Goal: Information Seeking & Learning: Learn about a topic

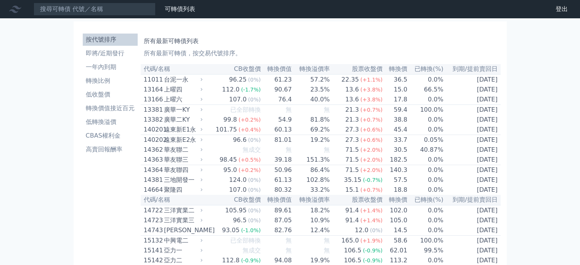
scroll to position [1868, 0]
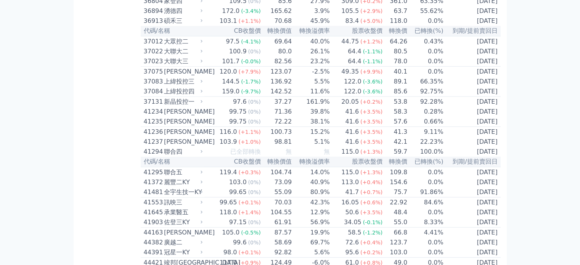
click at [472, 6] on td "[DATE]" at bounding box center [472, 1] width 57 height 10
click at [474, 6] on td "[DATE]" at bounding box center [472, 1] width 57 height 10
click at [178, 6] on div "家登四" at bounding box center [182, 1] width 37 height 9
click at [203, 3] on icon at bounding box center [201, 0] width 5 height 5
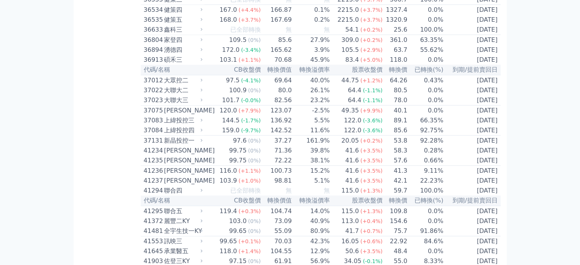
scroll to position [1906, 0]
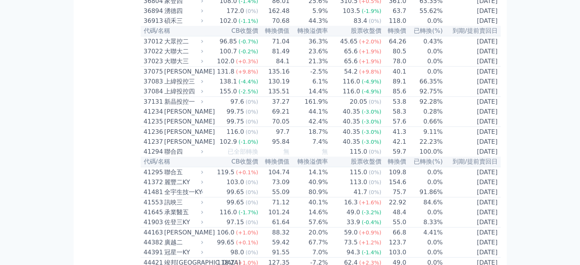
click at [246, 4] on span "(-1.4%)" at bounding box center [248, 1] width 20 height 6
click at [280, 46] on td "71.04" at bounding box center [273, 41] width 31 height 10
click at [239, 46] on div "96.85" at bounding box center [228, 41] width 21 height 9
click at [165, 56] on div "大聯大二" at bounding box center [182, 51] width 37 height 9
click at [171, 46] on div "大眾控二" at bounding box center [182, 41] width 37 height 9
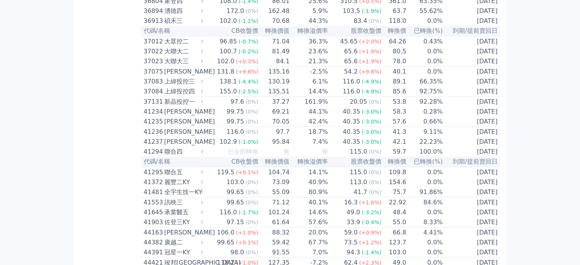
click at [487, 16] on td "[DATE]" at bounding box center [472, 11] width 58 height 10
click at [179, 6] on div "家登四" at bounding box center [182, 1] width 37 height 9
click at [204, 3] on icon at bounding box center [201, 0] width 5 height 5
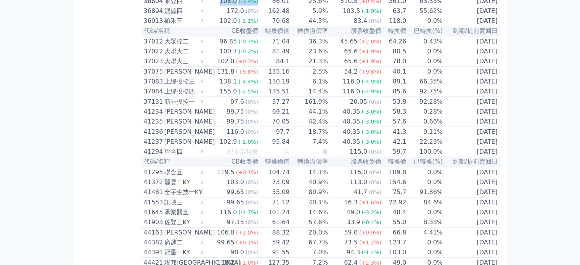
click at [204, 3] on icon at bounding box center [201, 0] width 5 height 5
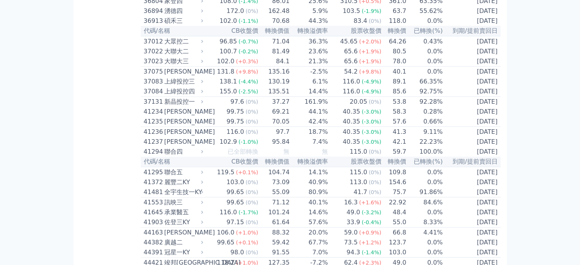
click at [352, 6] on div "310.5" at bounding box center [348, 1] width 21 height 9
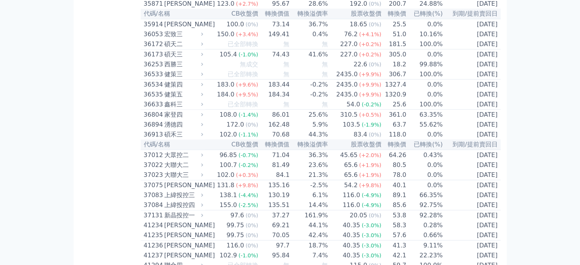
scroll to position [1830, 0]
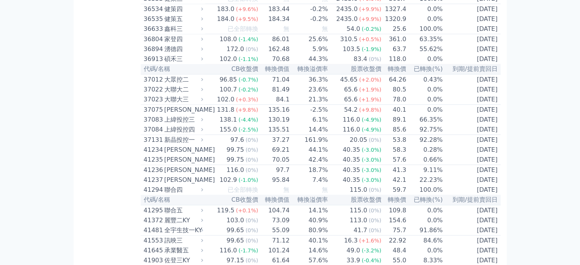
click at [483, 45] on td "[DATE]" at bounding box center [472, 39] width 58 height 10
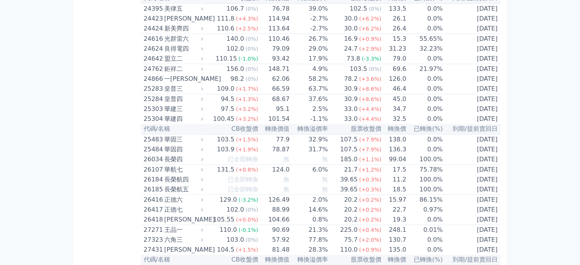
click at [477, 84] on td "[DATE]" at bounding box center [472, 79] width 58 height 10
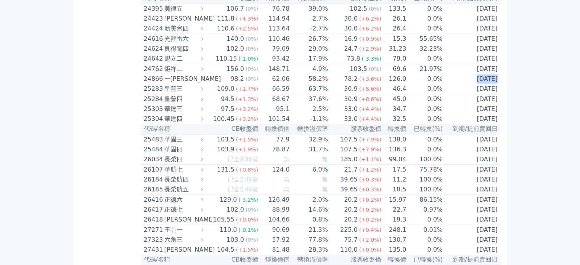
click at [477, 84] on td "[DATE]" at bounding box center [472, 79] width 58 height 10
click at [276, 84] on td "62.06" at bounding box center [273, 79] width 31 height 10
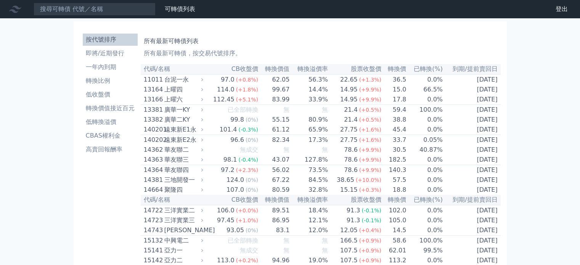
scroll to position [347, 0]
